Goal: Transaction & Acquisition: Book appointment/travel/reservation

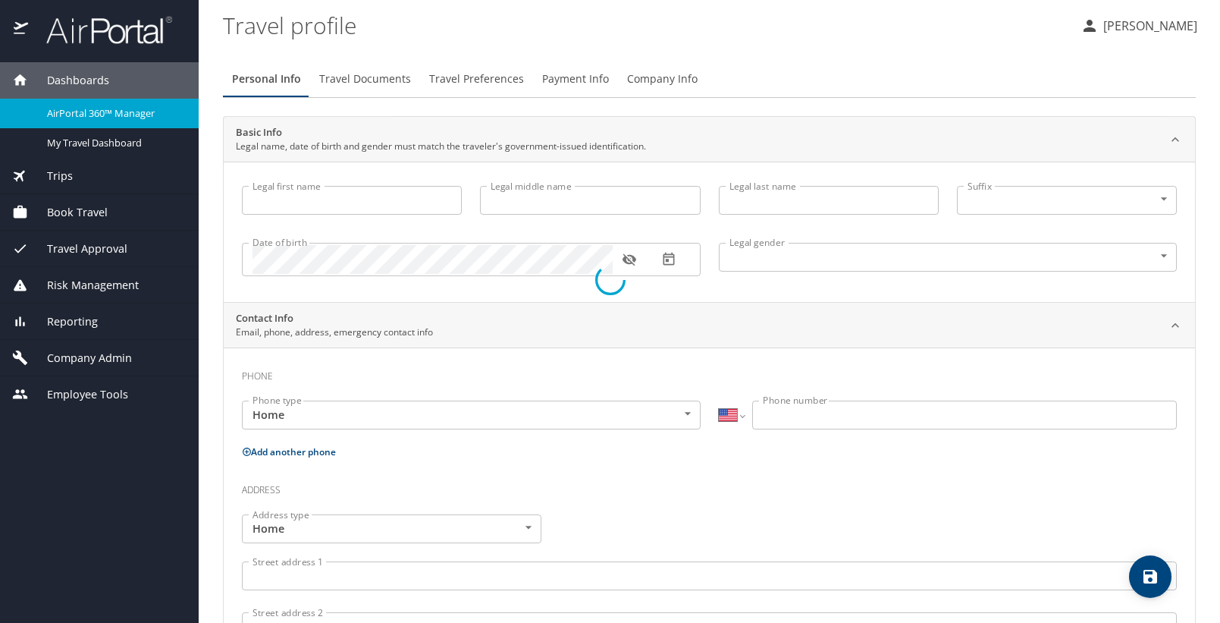
select select "US"
type input "Allison"
type input "Grace"
type input "Holum"
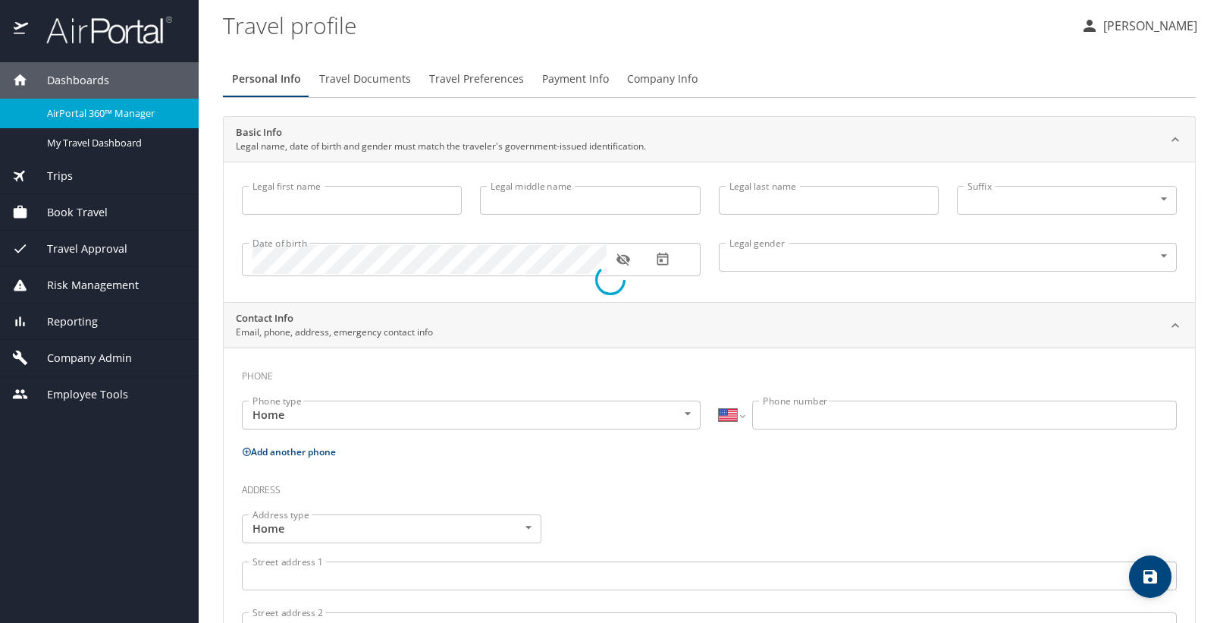
type input "Female"
select select "US"
select select "AT"
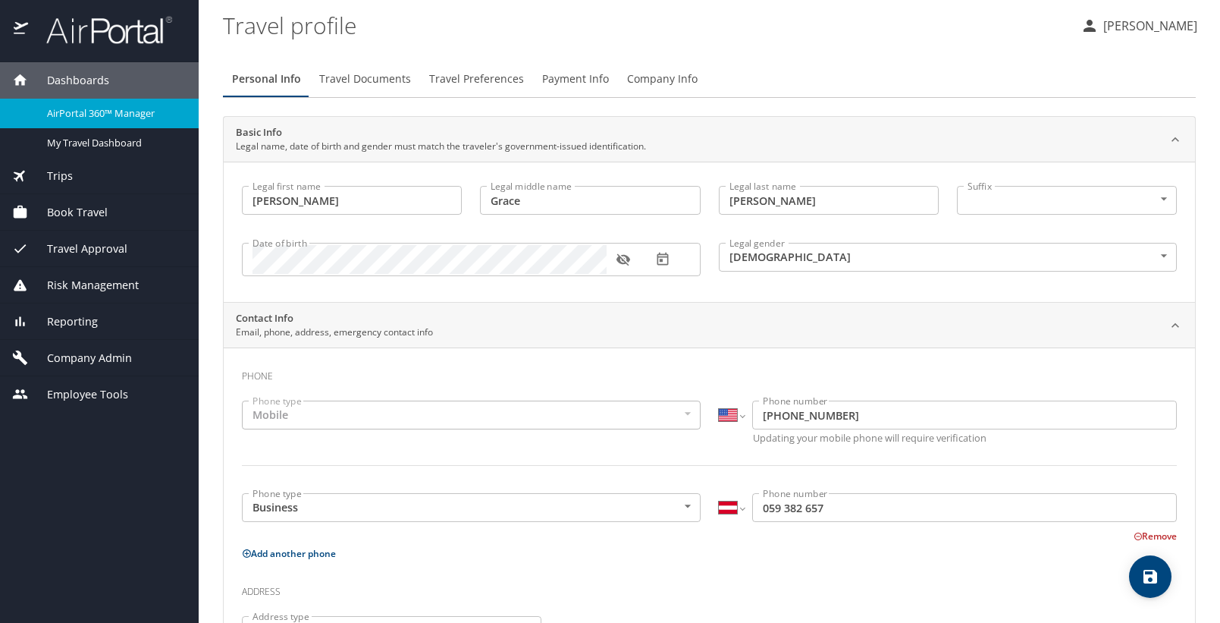
click at [122, 275] on div "Risk Management" at bounding box center [99, 285] width 199 height 36
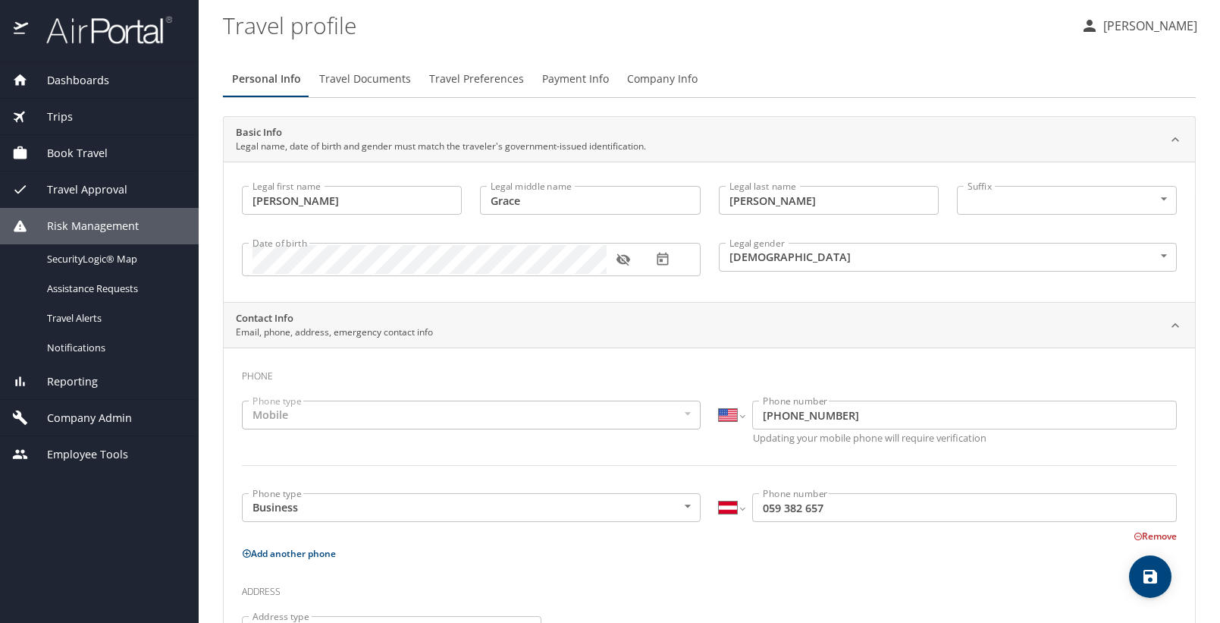
click at [128, 196] on div "Travel Approval" at bounding box center [99, 189] width 174 height 17
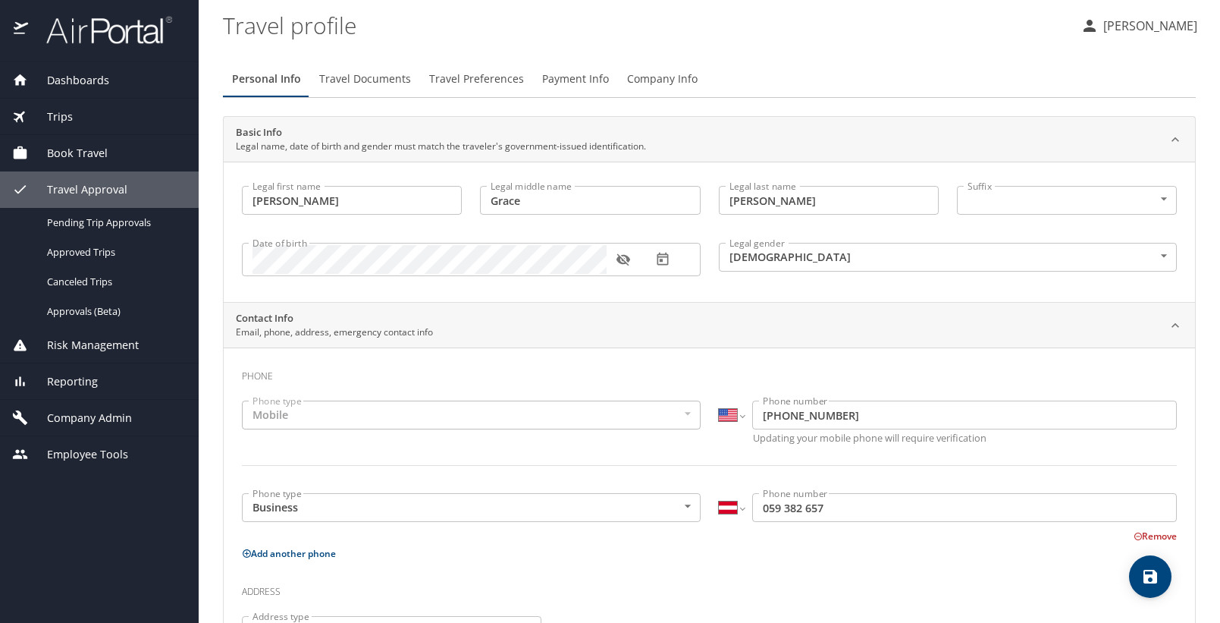
click at [115, 161] on div "Book Travel" at bounding box center [99, 153] width 199 height 36
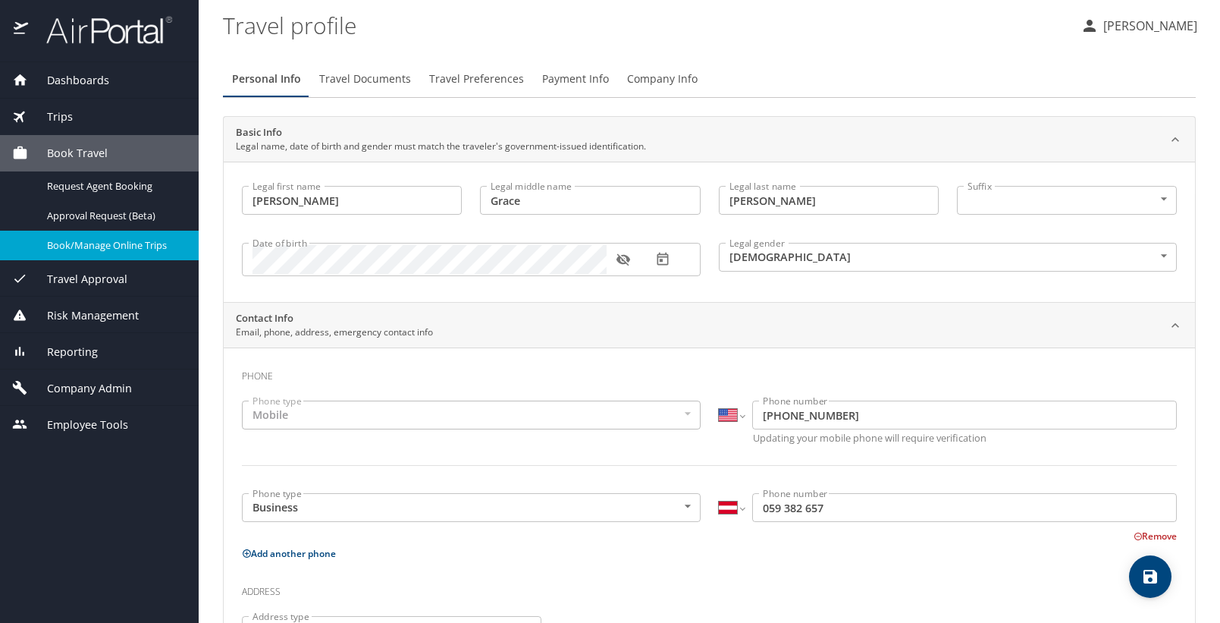
click at [136, 249] on span "Book/Manage Online Trips" at bounding box center [113, 245] width 133 height 14
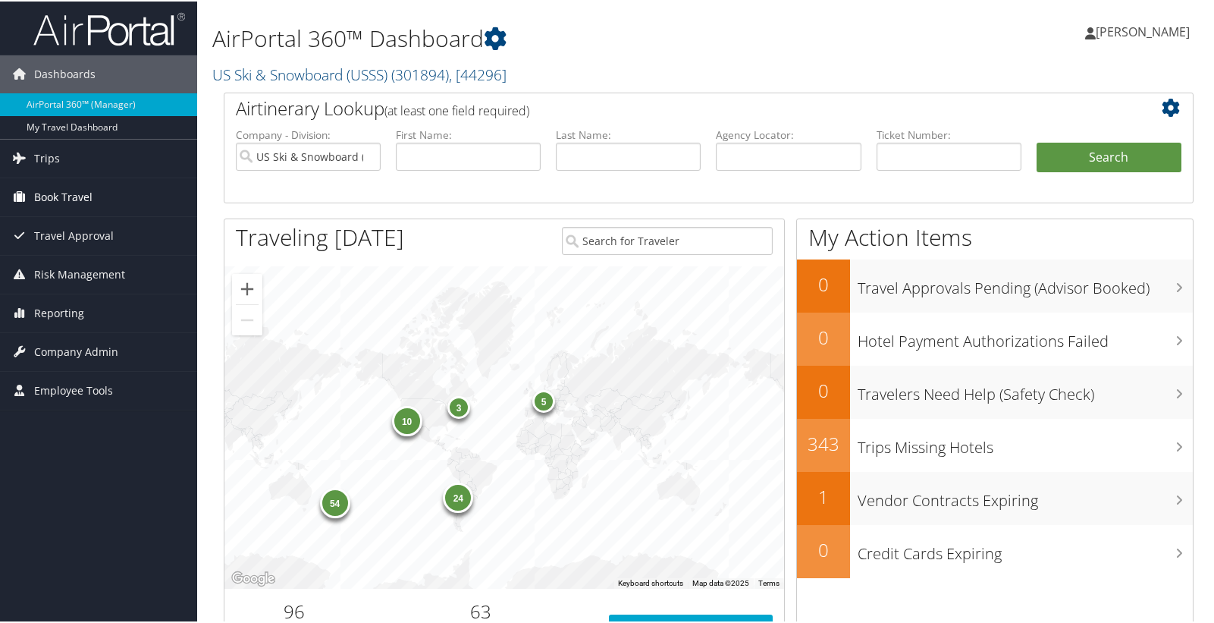
click at [94, 191] on link "Book Travel" at bounding box center [98, 196] width 197 height 38
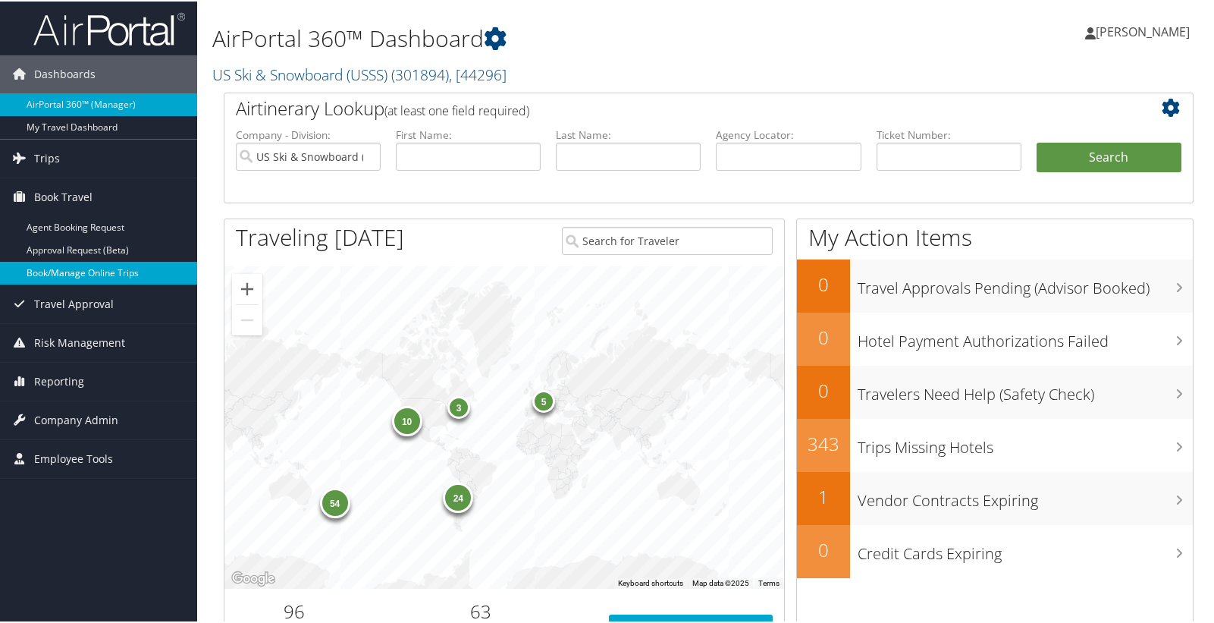
click at [102, 262] on link "Book/Manage Online Trips" at bounding box center [98, 271] width 197 height 23
